Goal: Information Seeking & Learning: Learn about a topic

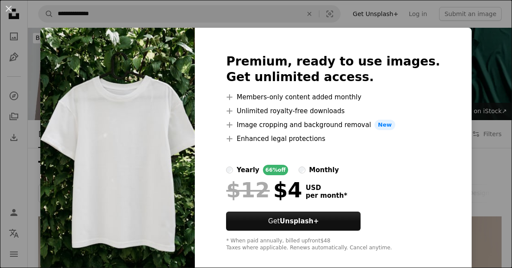
scroll to position [2224, 0]
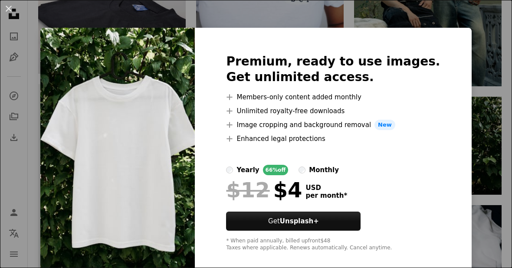
click at [482, 139] on div "An X shape Premium, ready to use images. Get unlimited access. A plus sign Memb…" at bounding box center [256, 134] width 512 height 268
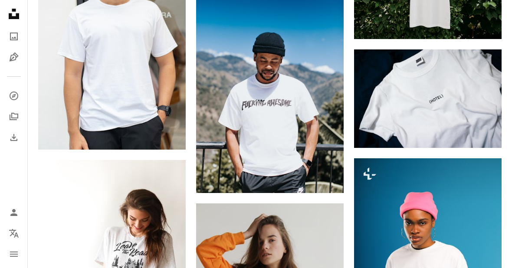
scroll to position [2379, 0]
click at [470, 128] on img at bounding box center [427, 98] width 147 height 98
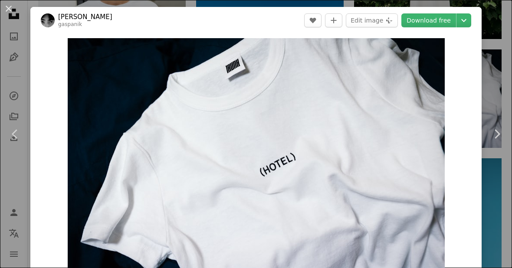
click at [497, 176] on link "Chevron right" at bounding box center [496, 133] width 30 height 83
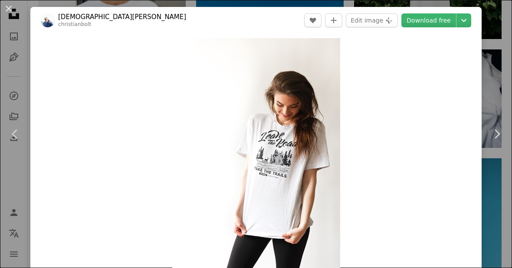
click at [405, 2] on div "An X shape Chevron left Chevron right [PERSON_NAME] christianbolt A heart A plu…" at bounding box center [256, 134] width 512 height 268
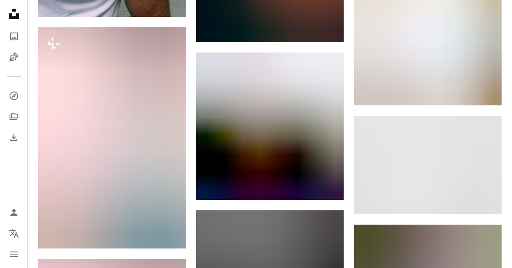
scroll to position [3692, 0]
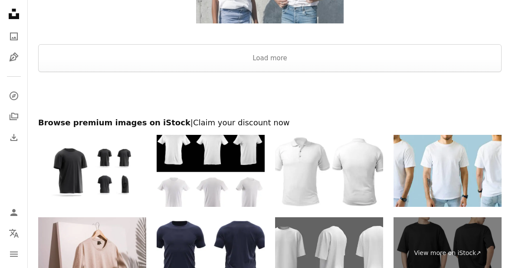
click at [283, 57] on button "Load more" at bounding box center [269, 59] width 463 height 28
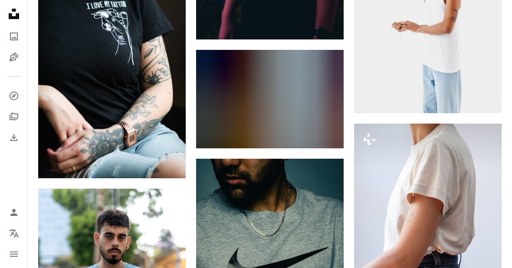
scroll to position [13098, 0]
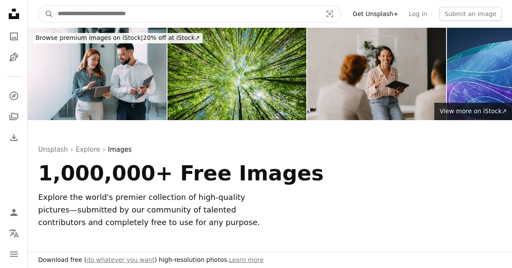
click at [69, 11] on input "Find visuals sitewide" at bounding box center [186, 14] width 266 height 16
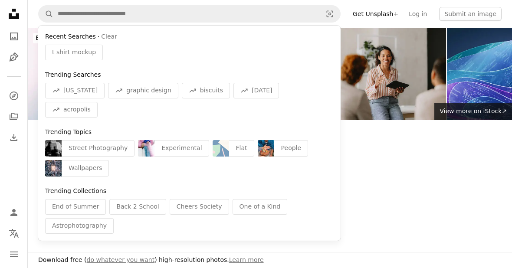
click at [60, 49] on span "t shirt mockup" at bounding box center [74, 52] width 44 height 9
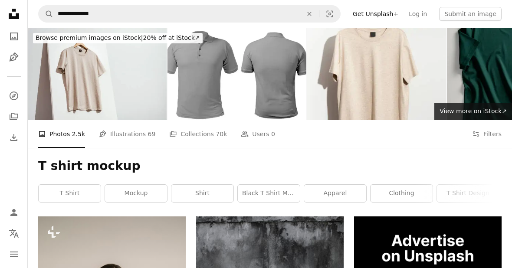
click at [316, 15] on icon "An X shape" at bounding box center [309, 13] width 19 height 7
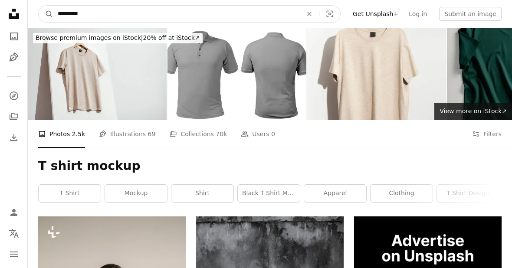
type input "**********"
click at [46, 14] on button "A magnifying glass" at bounding box center [46, 14] width 15 height 16
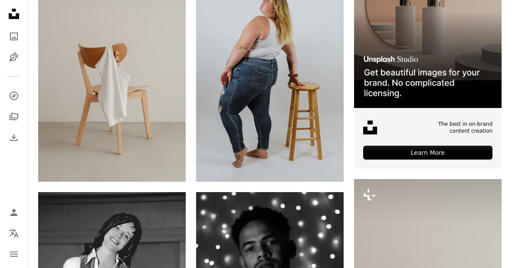
scroll to position [227, 0]
